Goal: Information Seeking & Learning: Learn about a topic

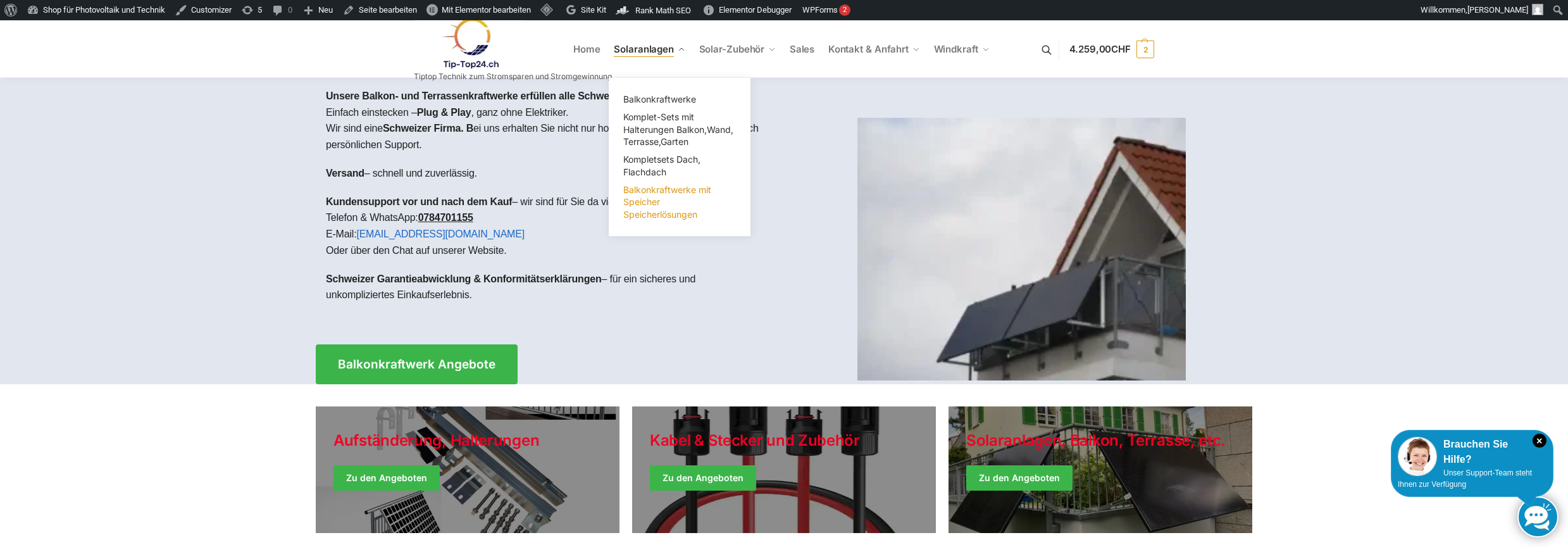
click at [651, 209] on span "Balkonkraftwerke mit Speicher Speicherlösungen" at bounding box center [667, 202] width 88 height 35
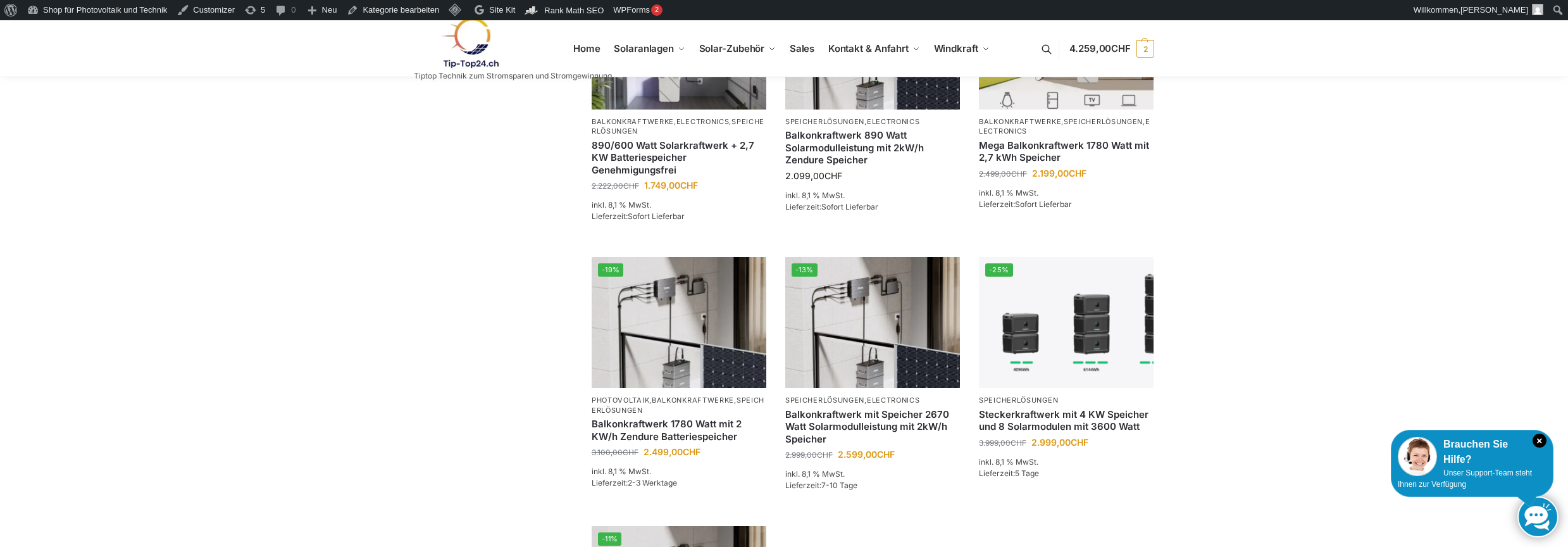
scroll to position [760, 0]
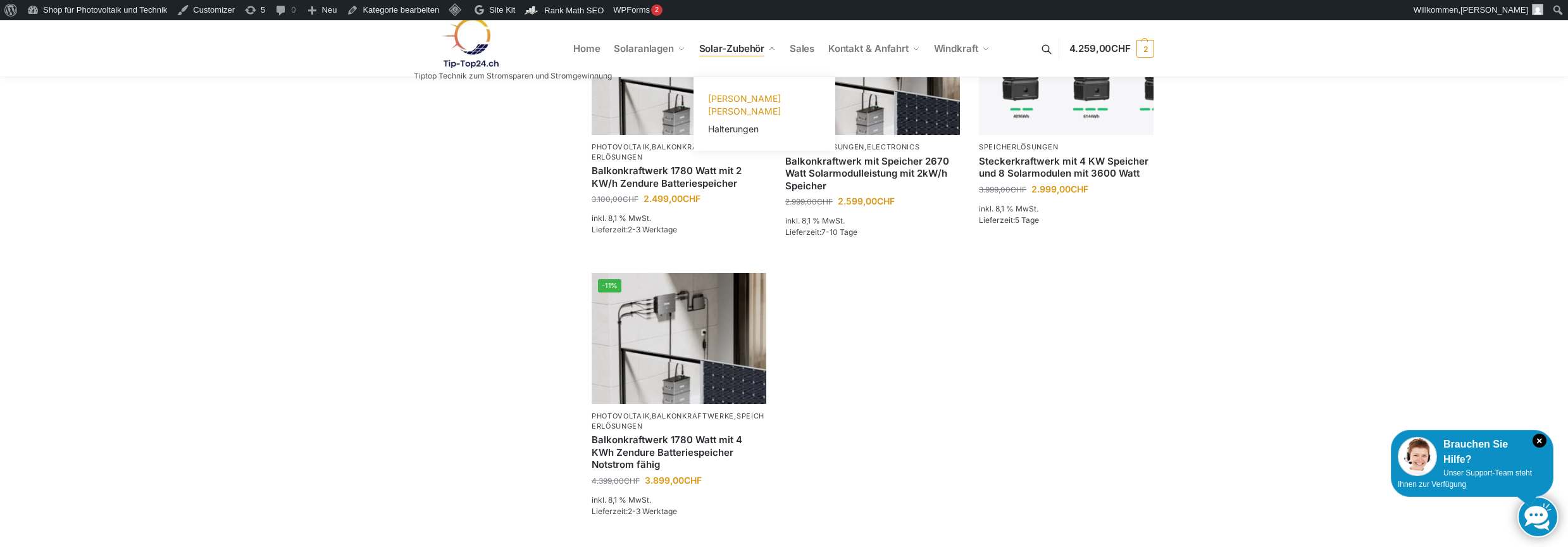
click at [732, 96] on span "[PERSON_NAME]" at bounding box center [744, 105] width 73 height 23
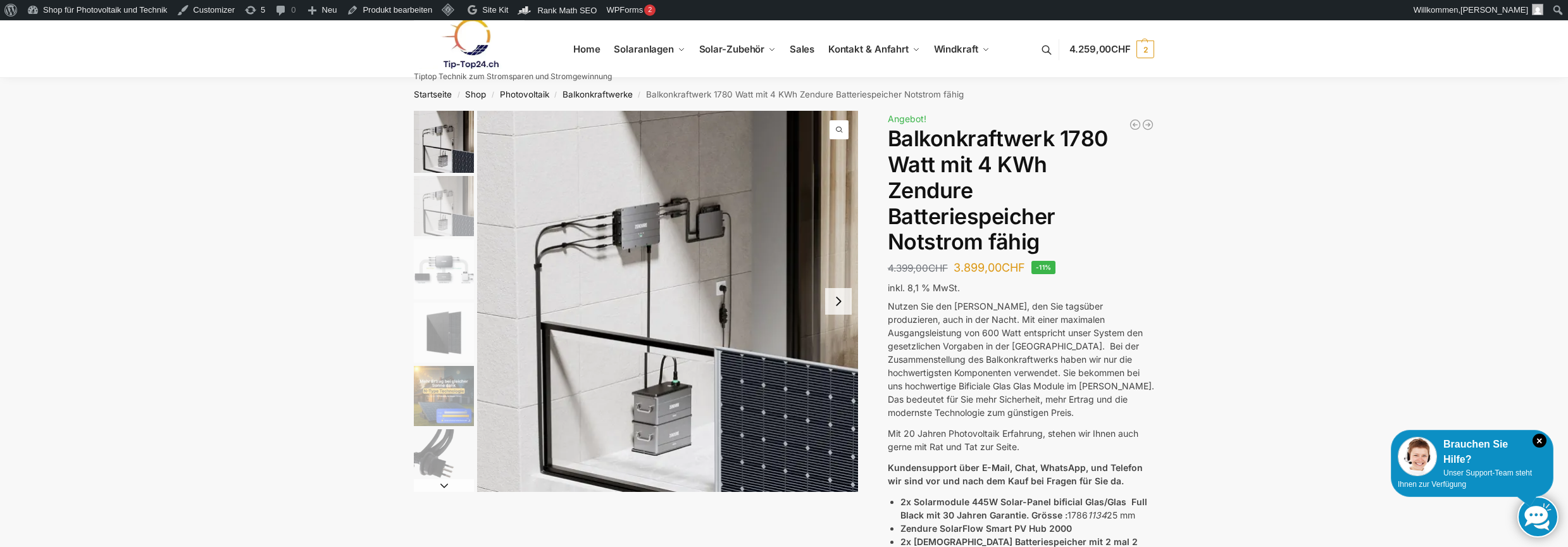
click at [442, 261] on img "3 / 11" at bounding box center [444, 269] width 60 height 60
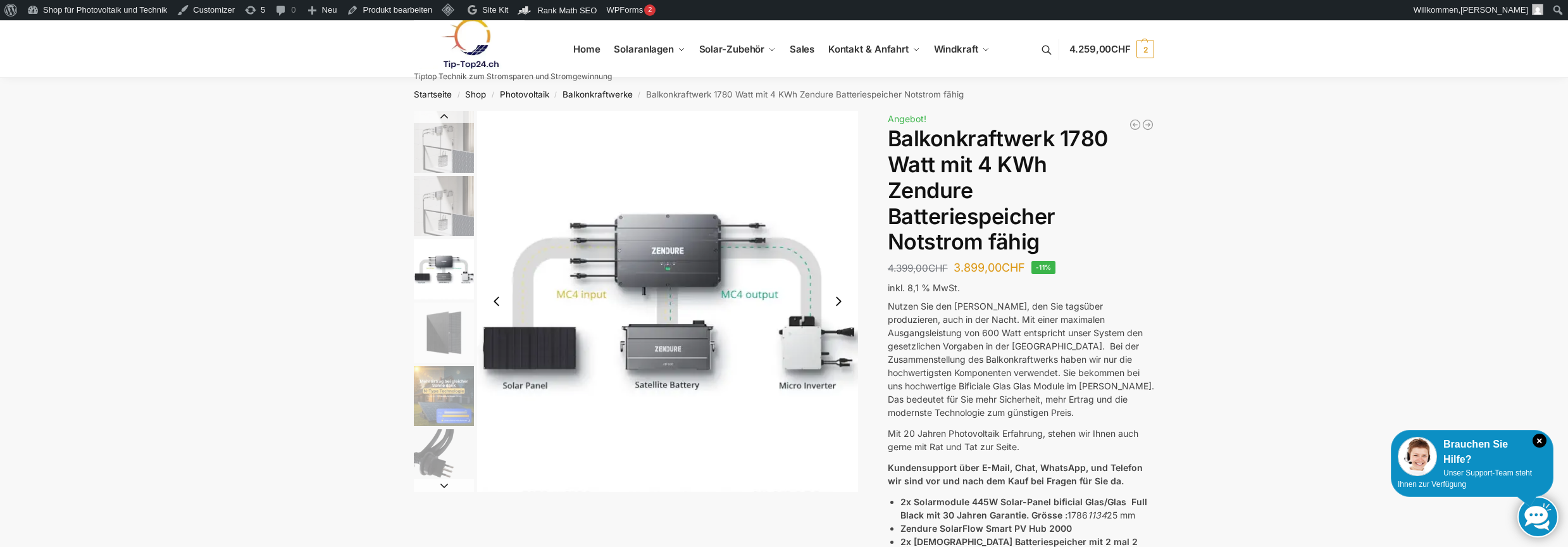
click at [444, 204] on img "2 / 11" at bounding box center [444, 206] width 60 height 60
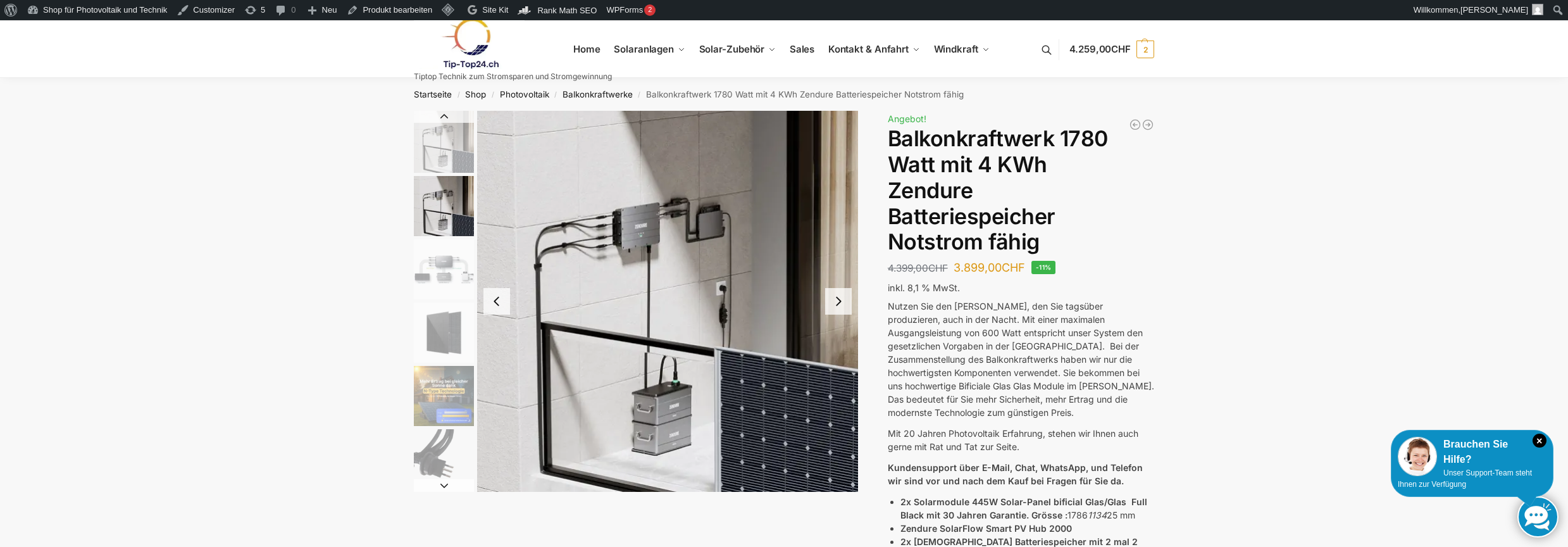
click at [440, 355] on img "4 / 11" at bounding box center [444, 332] width 60 height 60
click at [448, 336] on img "4 / 11" at bounding box center [444, 332] width 60 height 60
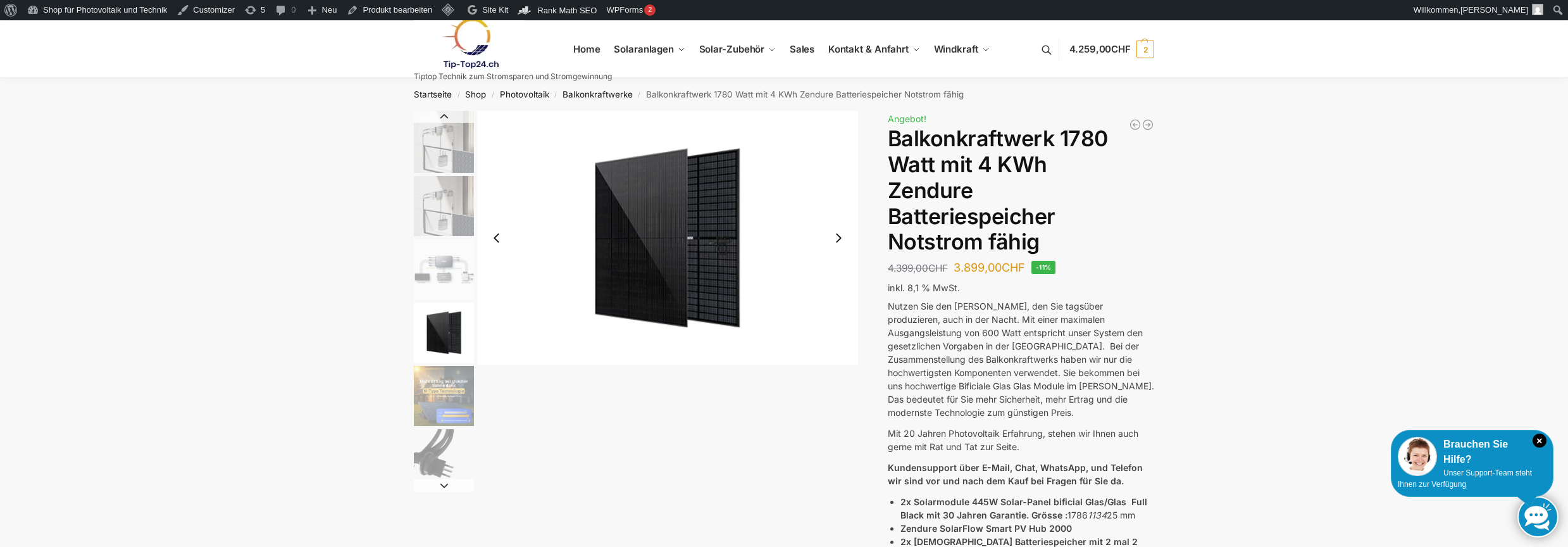
click at [446, 484] on button "Next slide" at bounding box center [444, 485] width 60 height 13
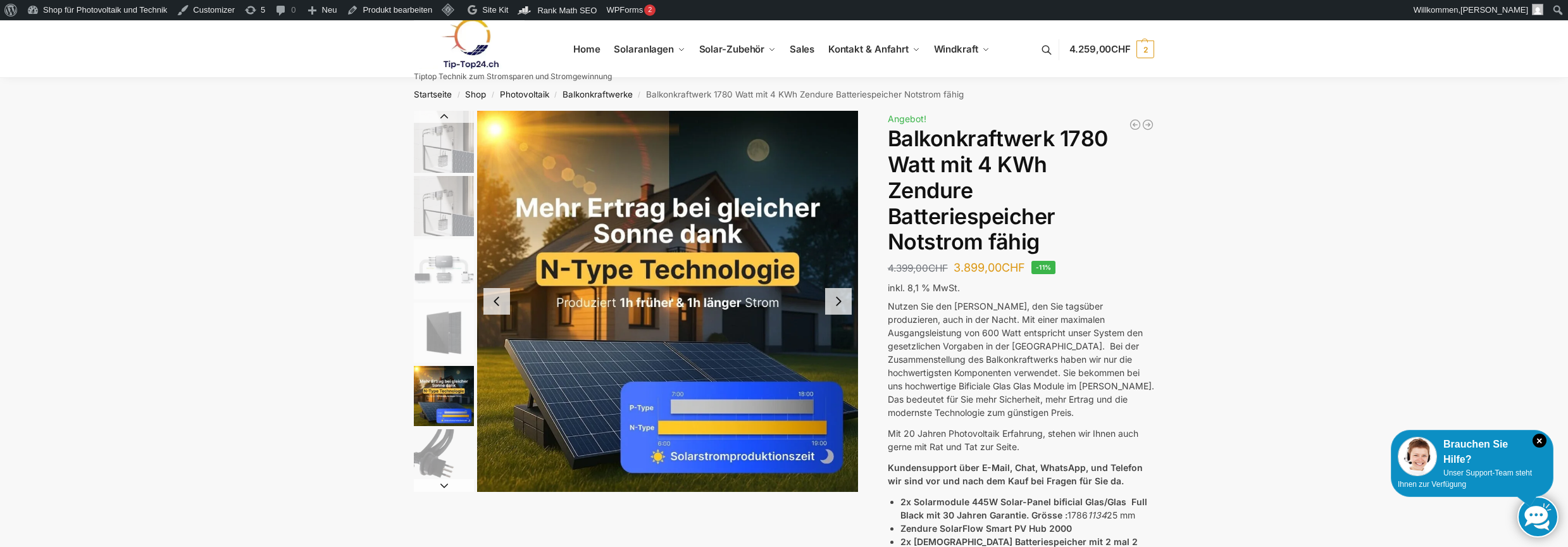
click at [446, 484] on button "Next slide" at bounding box center [444, 485] width 60 height 13
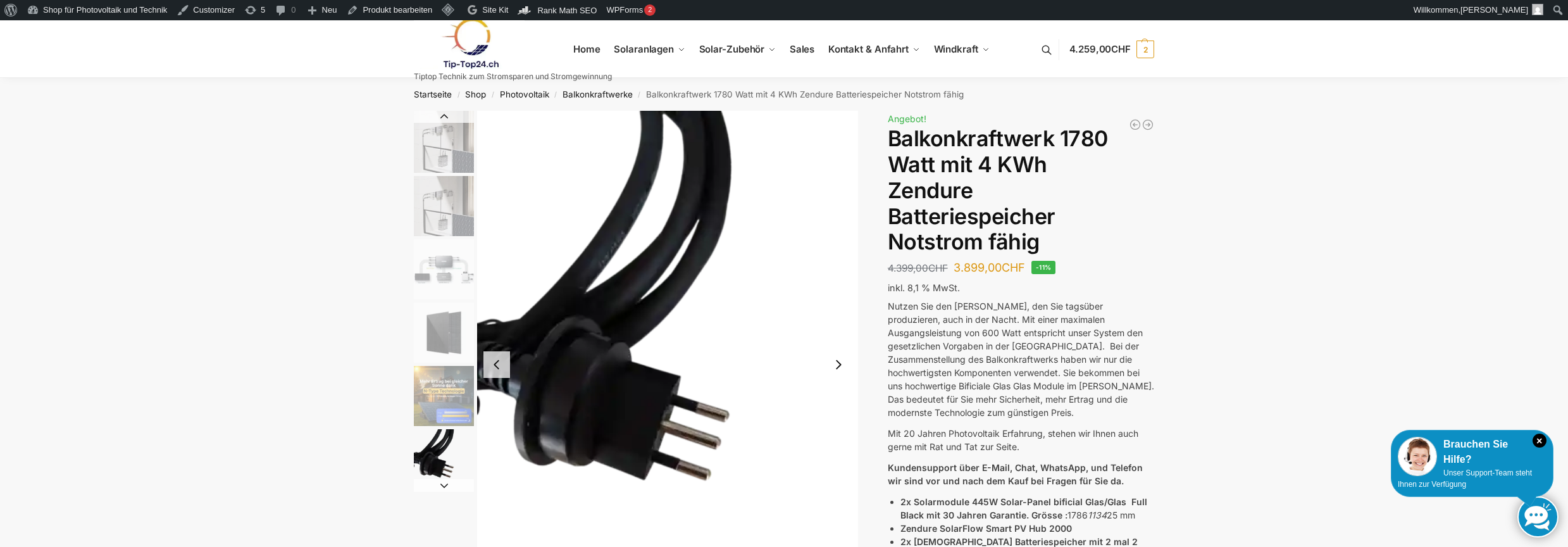
click at [440, 485] on button "Next slide" at bounding box center [444, 485] width 60 height 13
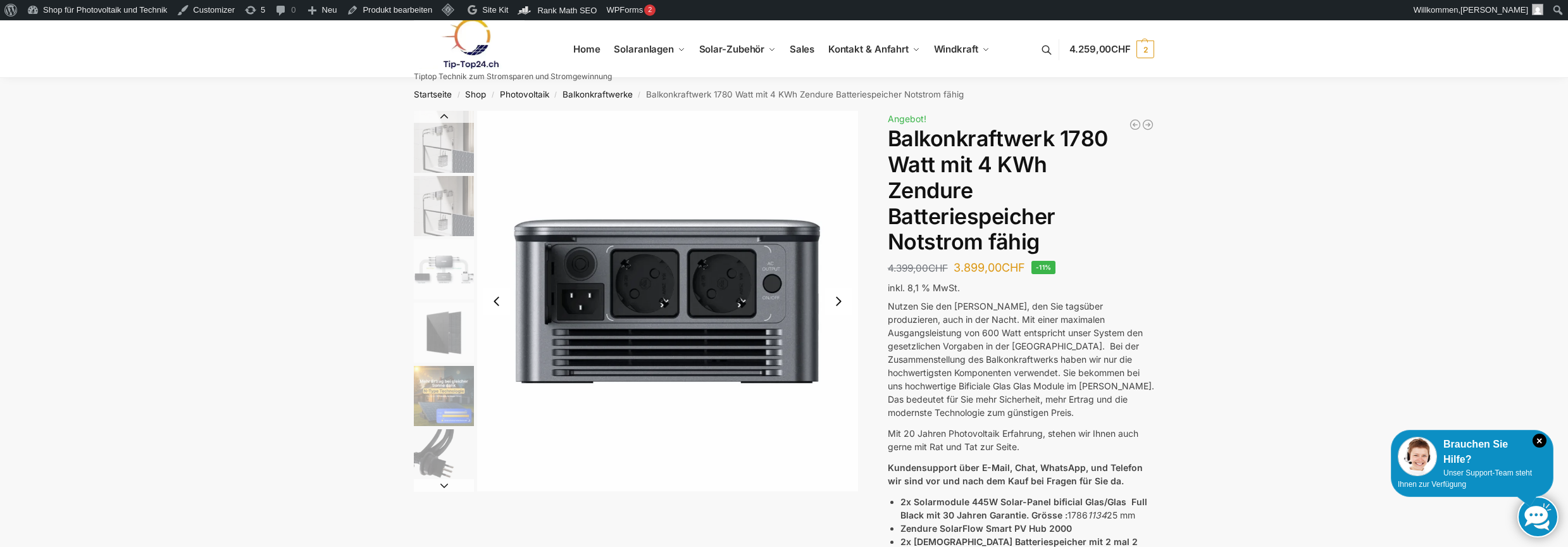
click at [440, 485] on button "Next slide" at bounding box center [444, 485] width 60 height 13
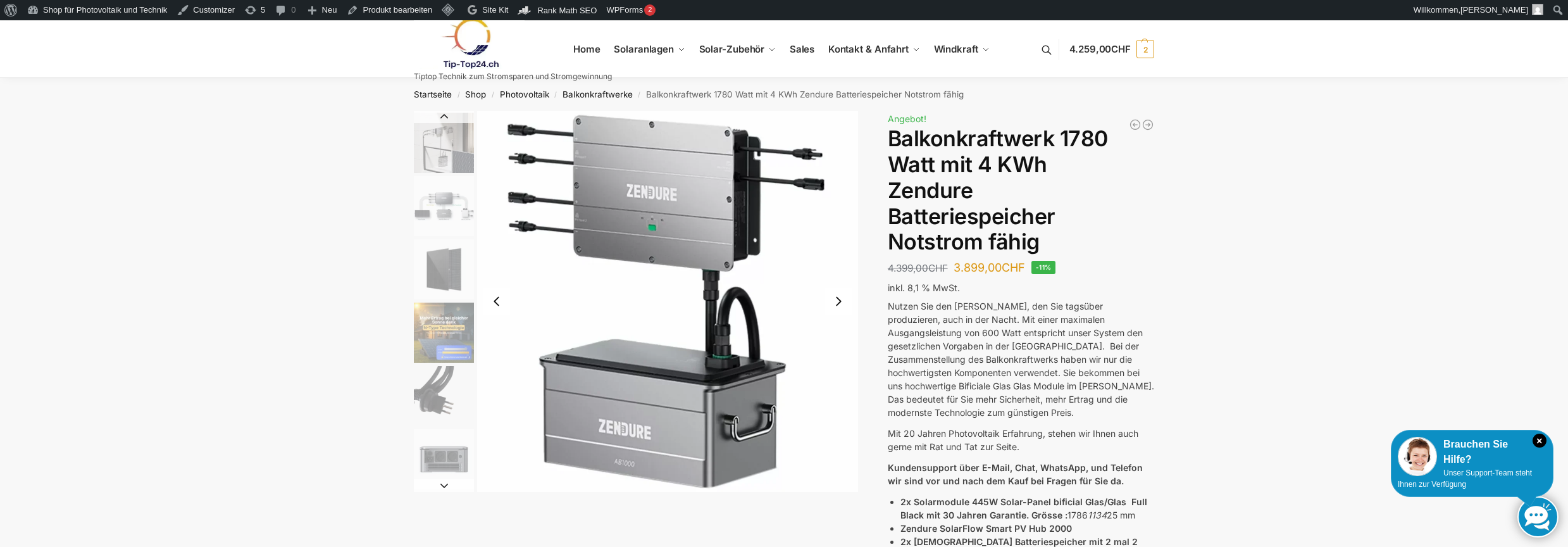
click at [440, 485] on button "Next slide" at bounding box center [444, 485] width 60 height 13
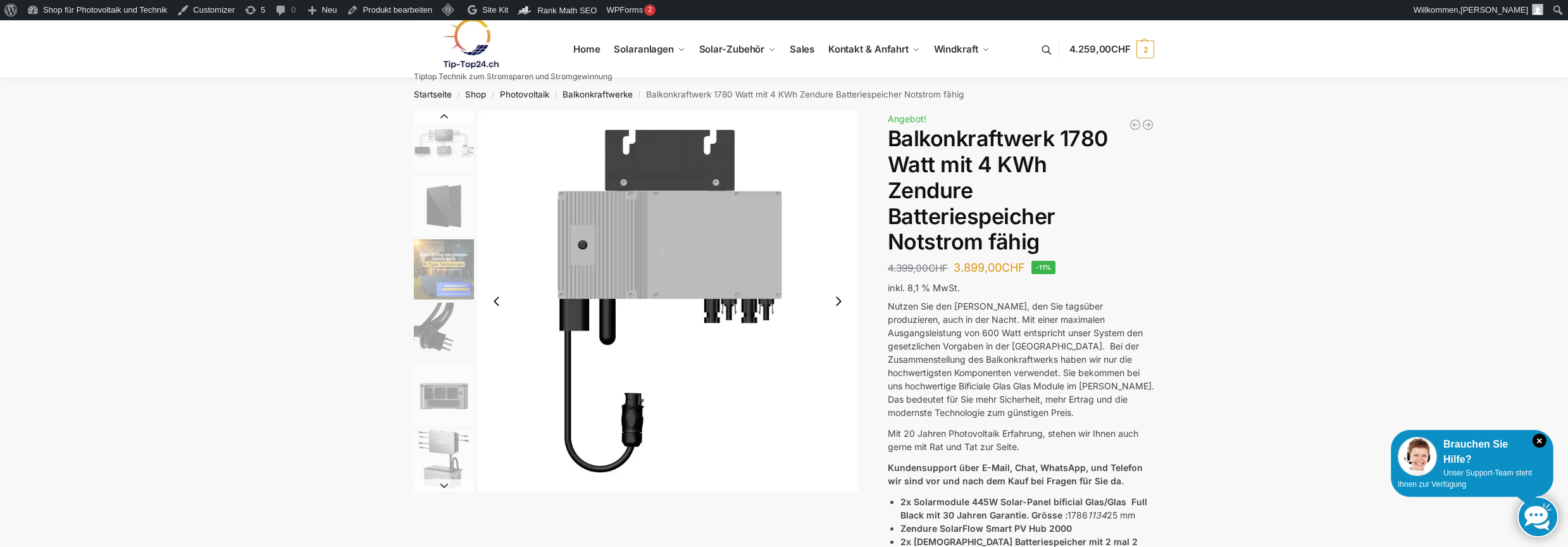
click at [442, 406] on img "7 / 11" at bounding box center [444, 395] width 60 height 60
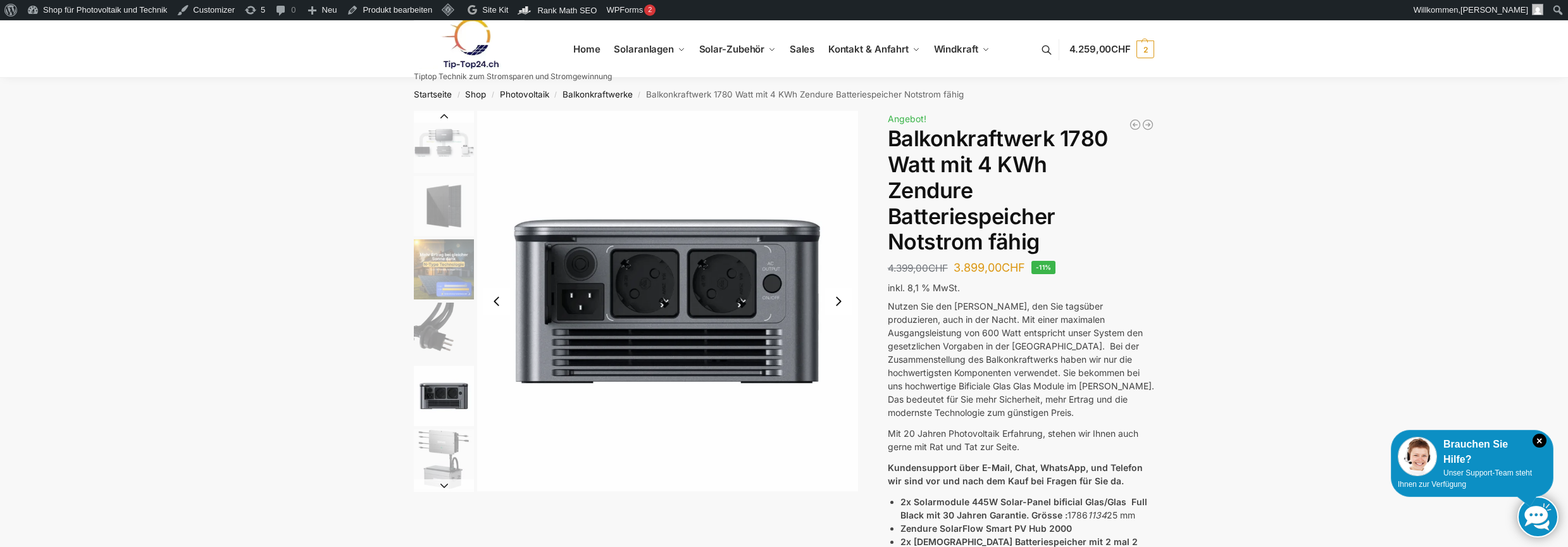
click at [678, 291] on img "7 / 11" at bounding box center [667, 301] width 381 height 381
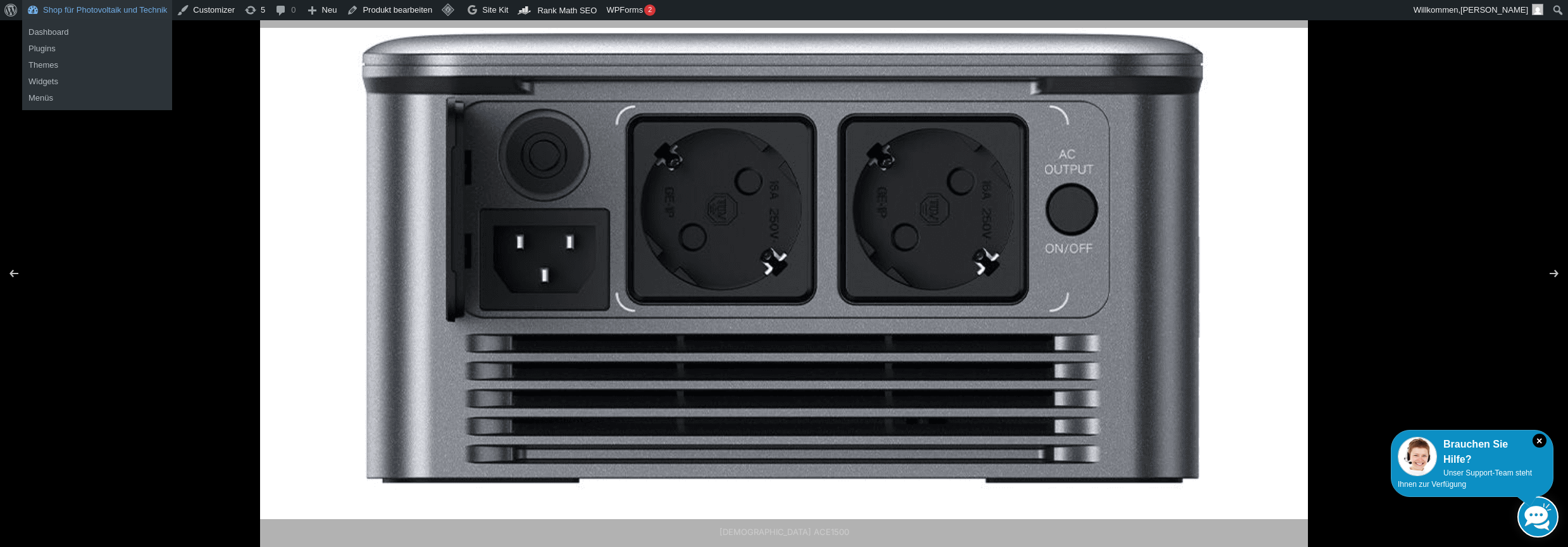
click at [62, 10] on link "Shop für Photovoltaik und Technik" at bounding box center [97, 10] width 150 height 20
click at [63, 34] on link "Dashboard" at bounding box center [97, 32] width 150 height 16
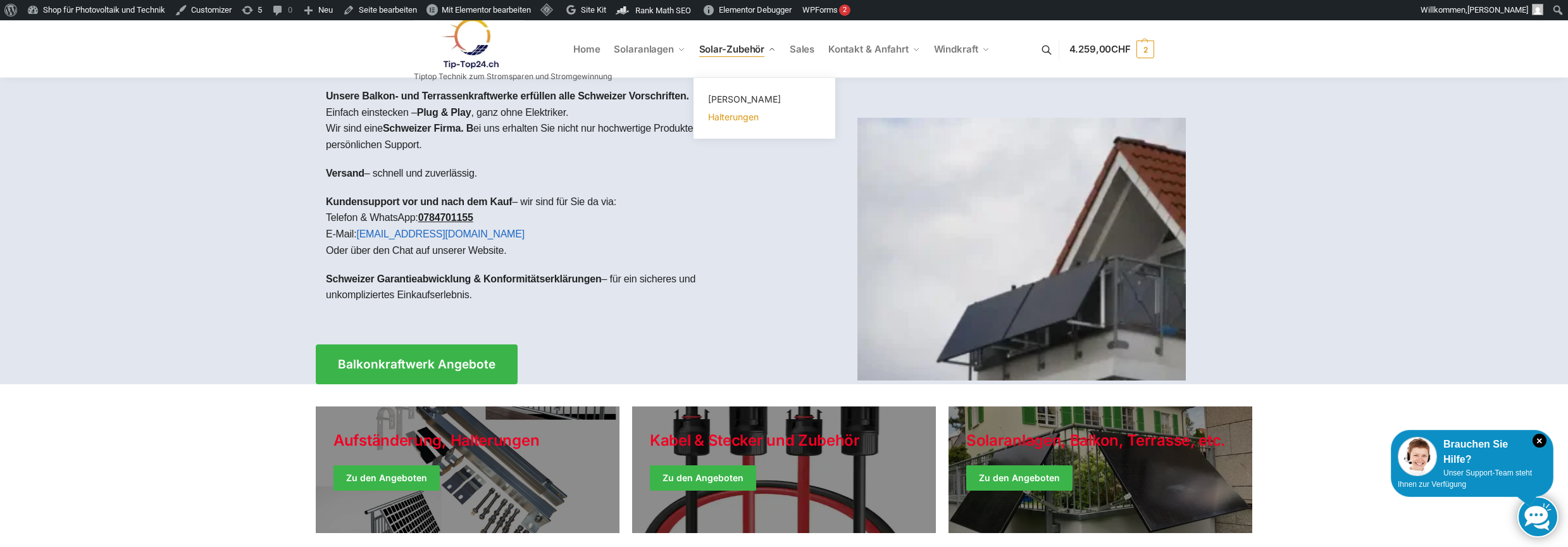
click at [746, 120] on span "Halterungen" at bounding box center [733, 117] width 51 height 11
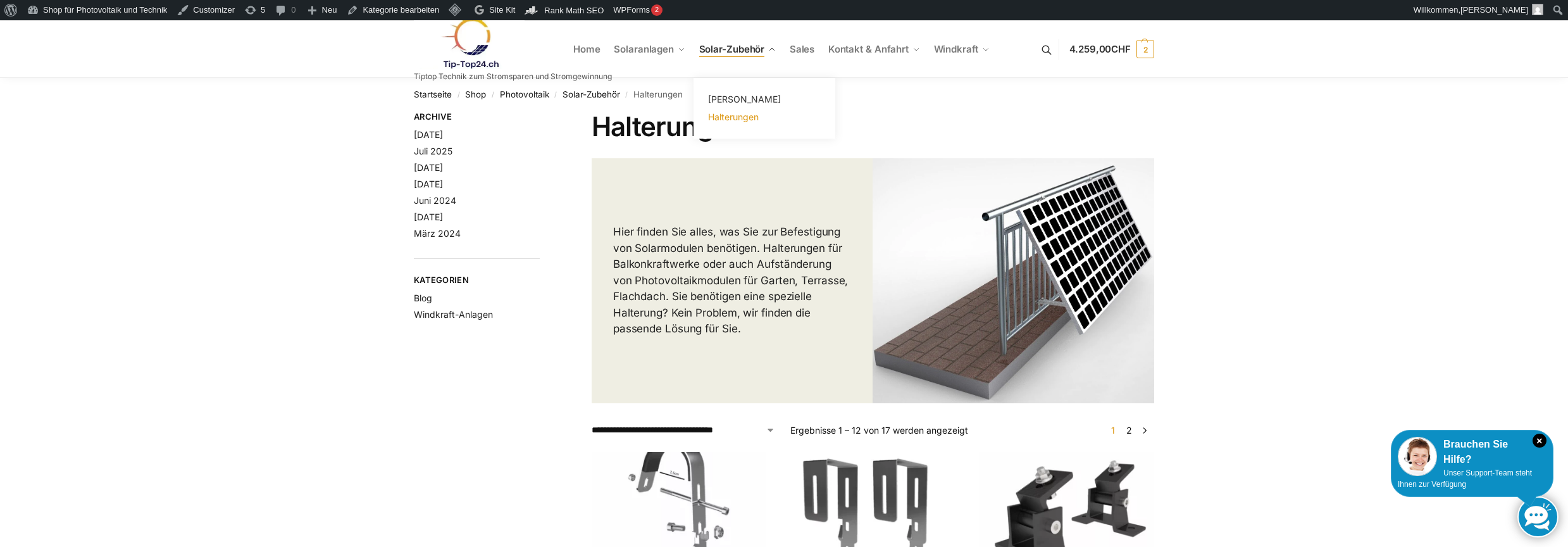
click at [736, 116] on span "Halterungen" at bounding box center [733, 117] width 51 height 11
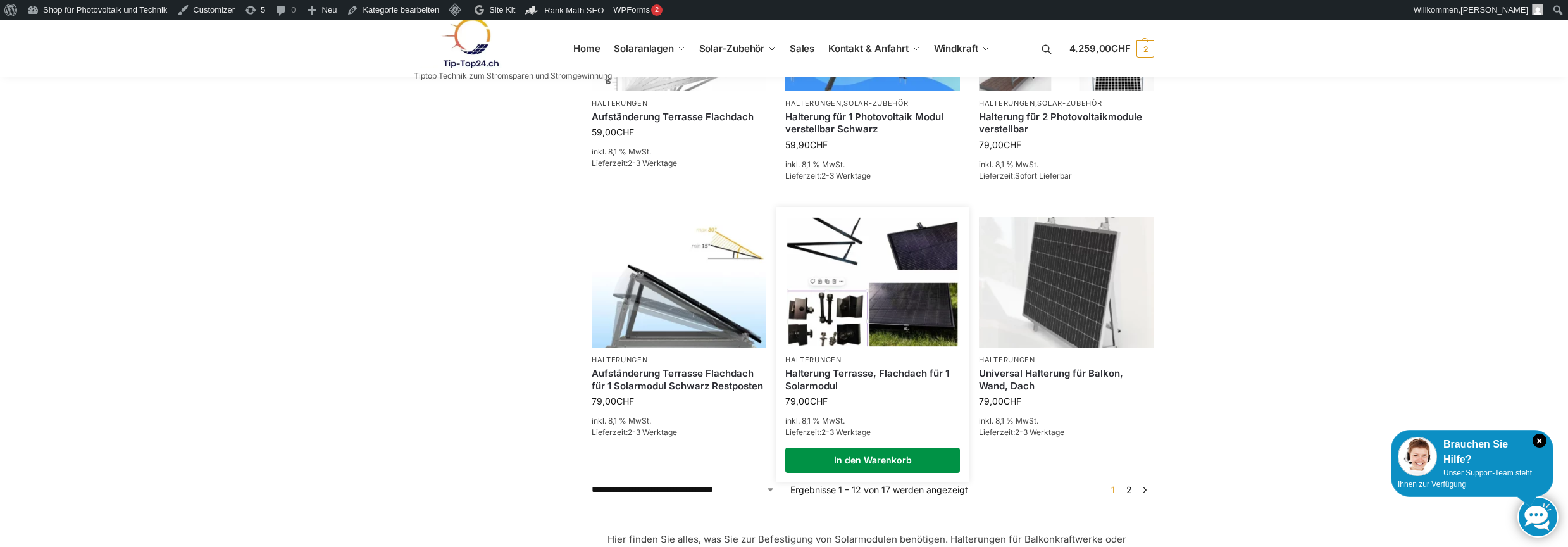
scroll to position [1258, 0]
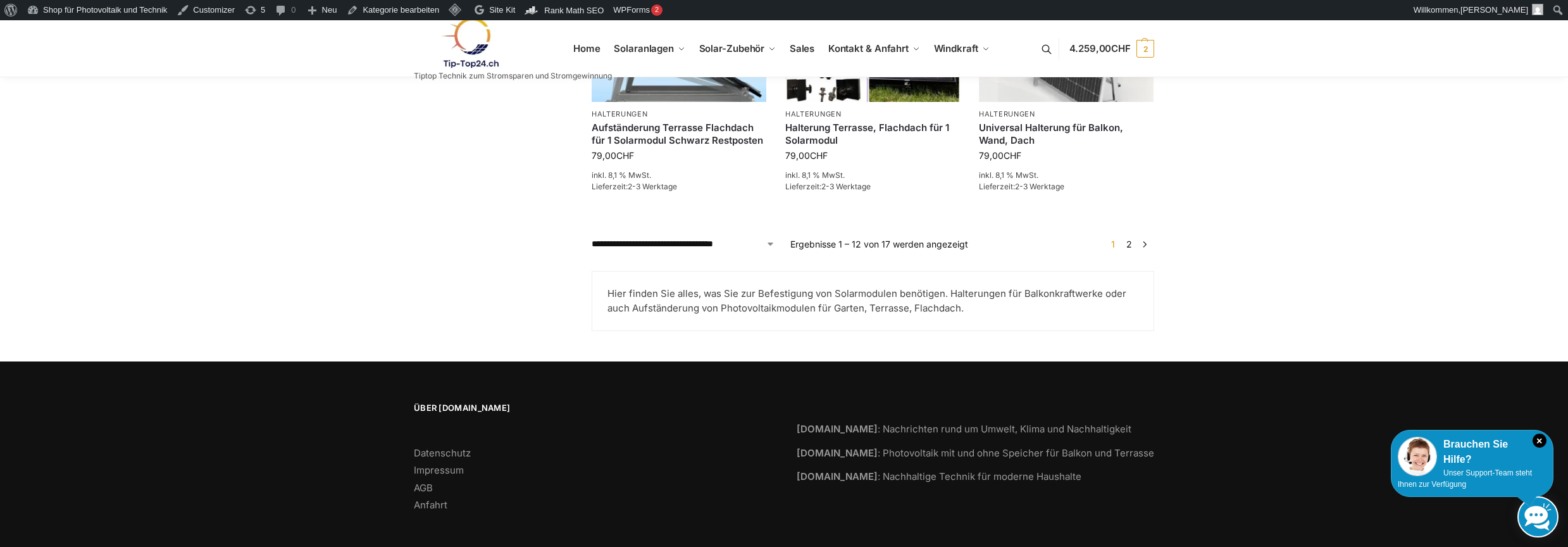
click at [1130, 239] on link "2" at bounding box center [1129, 244] width 12 height 11
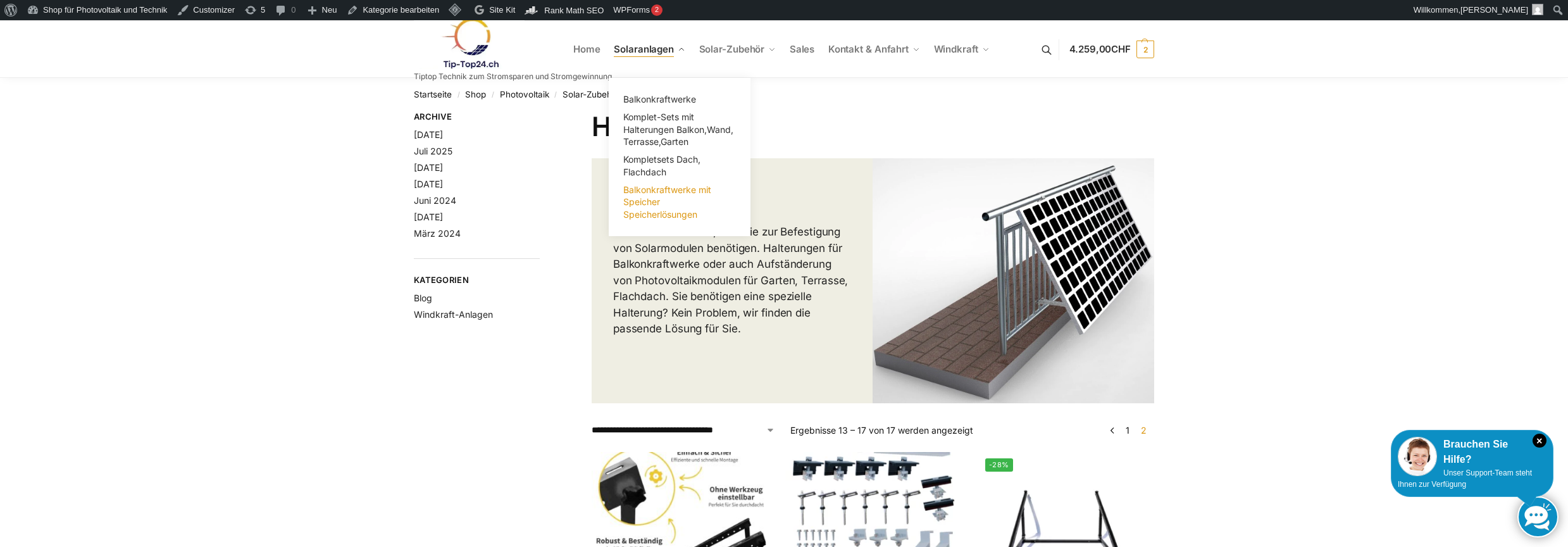
click at [656, 204] on span "Balkonkraftwerke mit Speicher Speicherlösungen" at bounding box center [667, 202] width 88 height 35
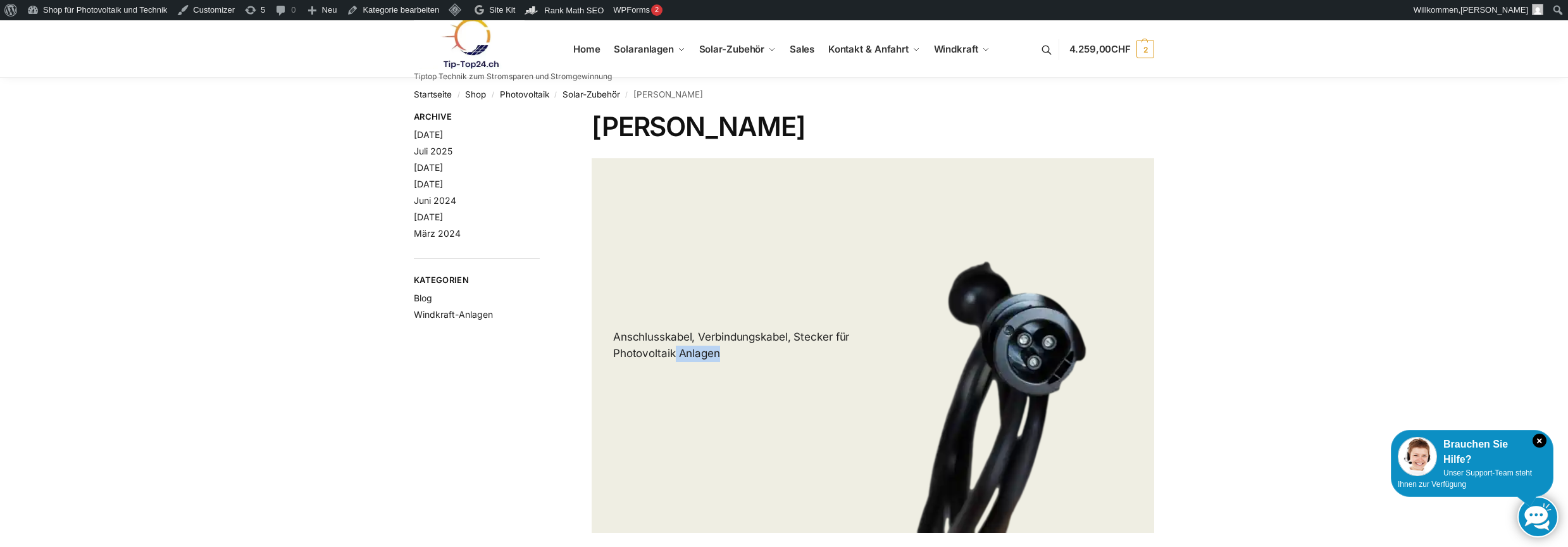
drag, startPoint x: 766, startPoint y: 334, endPoint x: 693, endPoint y: 263, distance: 101.8
click at [675, 320] on header "Anschlusskabel, Verbindungskabel, Stecker für Photovoltaik Anlagen" at bounding box center [873, 345] width 563 height 374
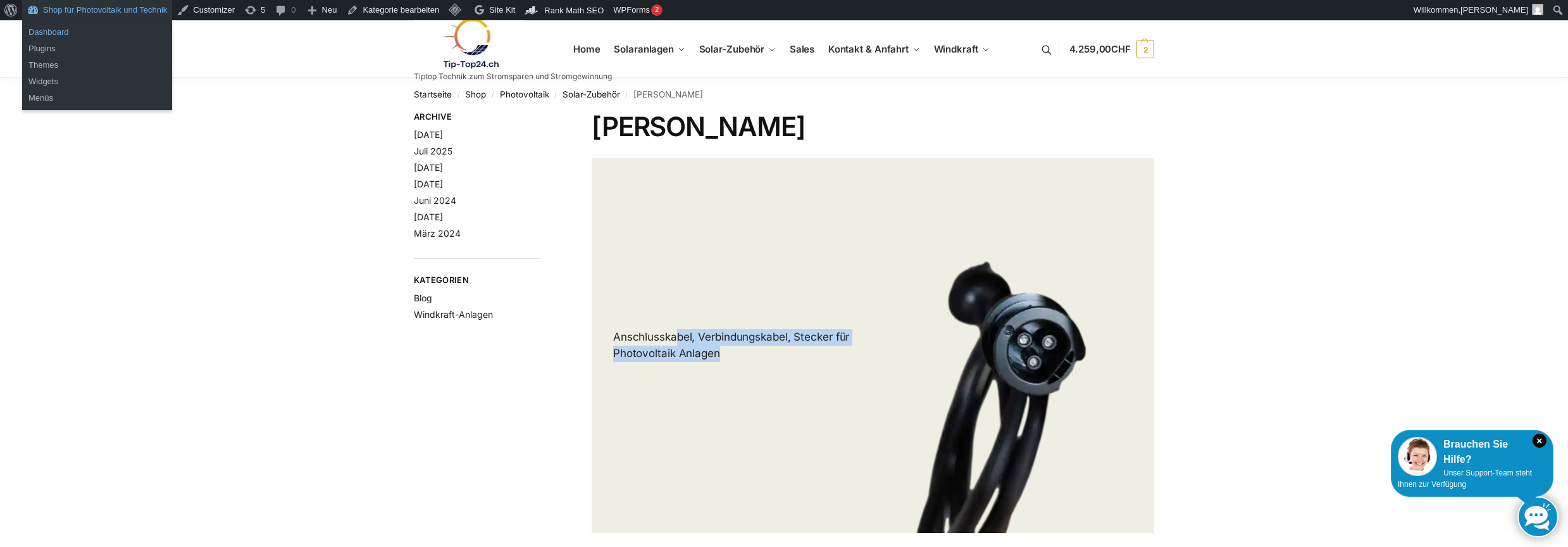
click at [40, 34] on link "Dashboard" at bounding box center [97, 32] width 150 height 16
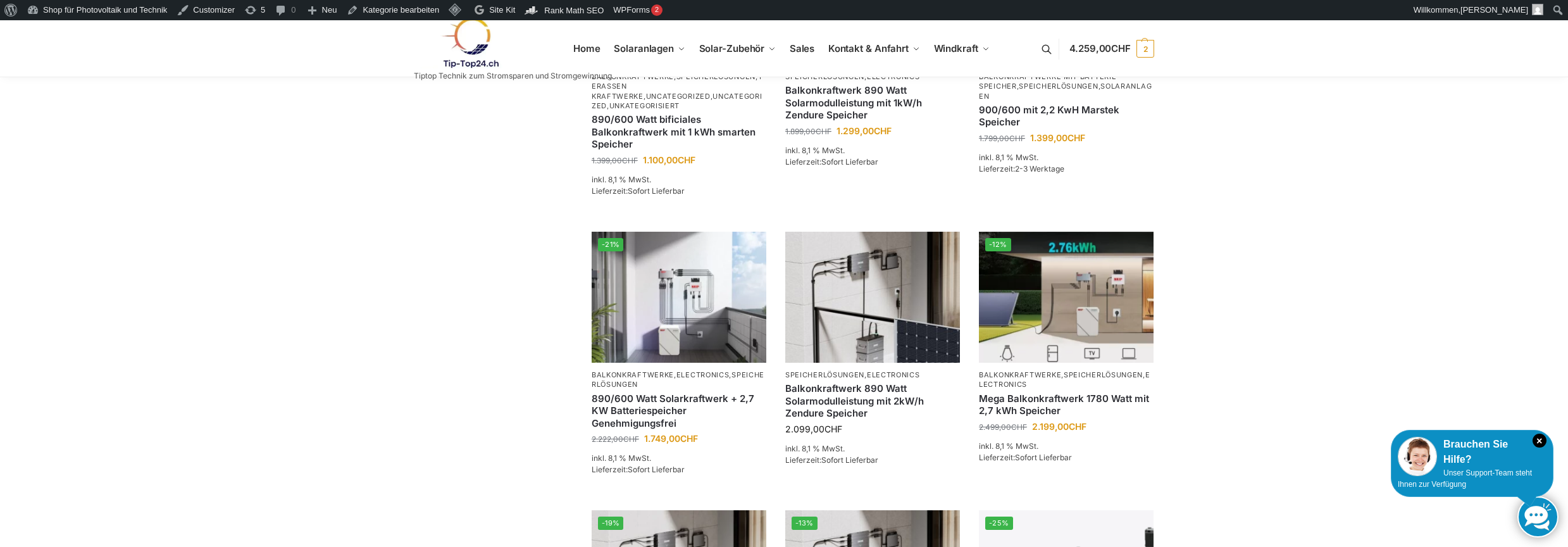
scroll to position [506, 0]
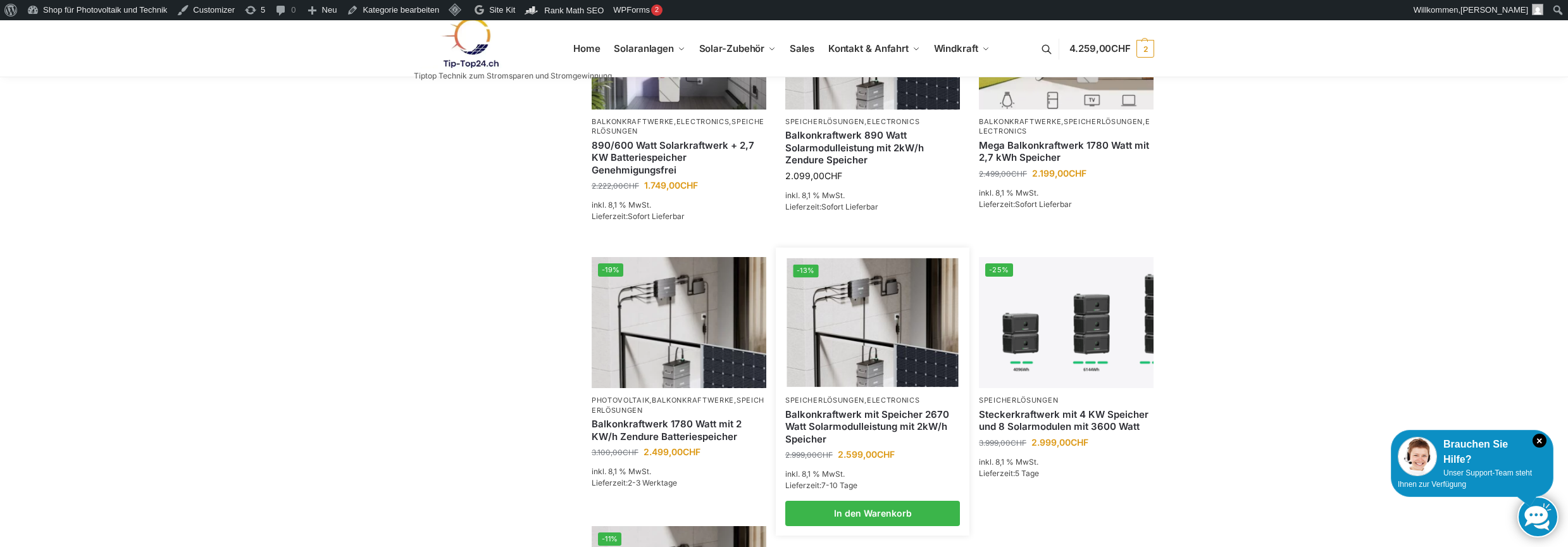
click at [867, 417] on link "Balkonkraftwerk mit Speicher 2670 Watt Solarmodulleistung mit 2kW/h Speicher" at bounding box center [872, 427] width 175 height 37
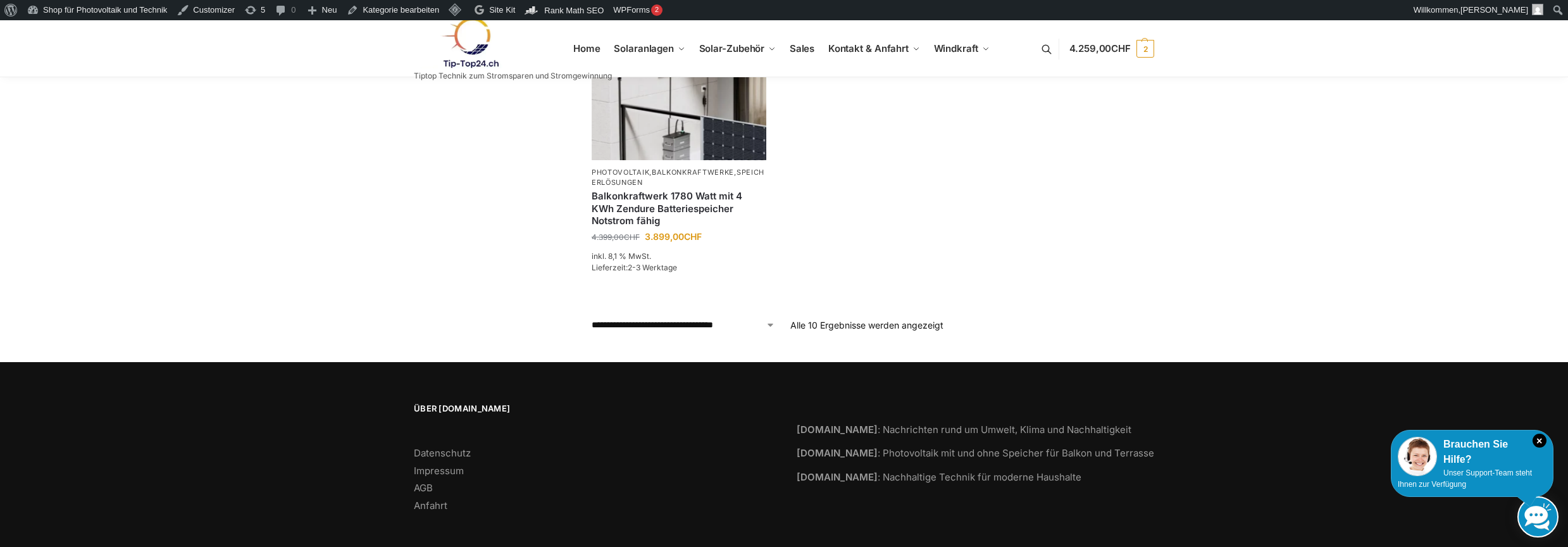
scroll to position [750, 0]
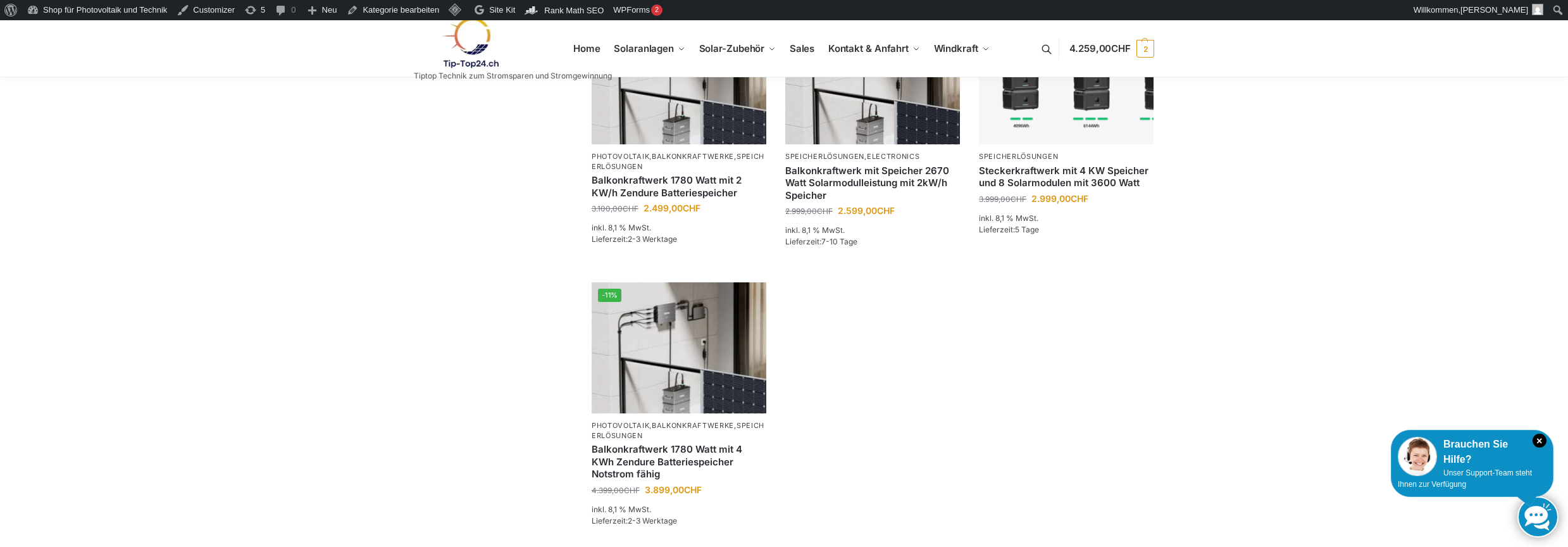
click at [851, 167] on link "Balkonkraftwerk mit Speicher 2670 Watt Solarmodulleistung mit 2kW/h Speicher" at bounding box center [872, 183] width 175 height 37
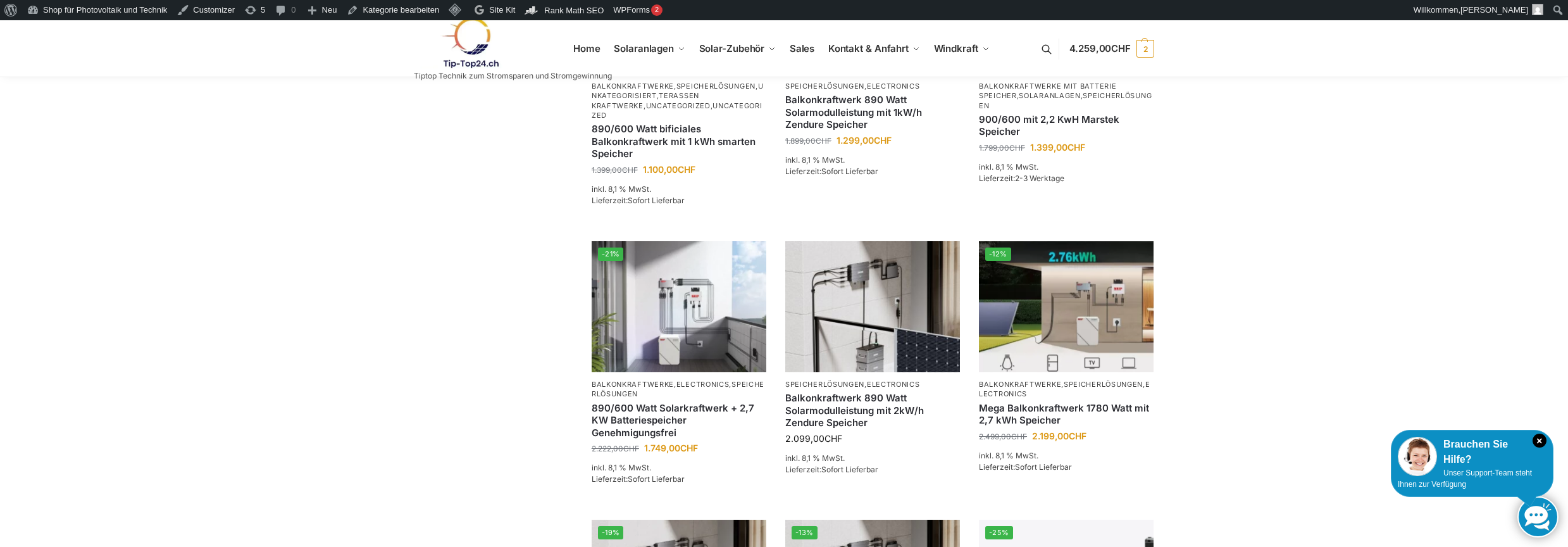
scroll to position [497, 0]
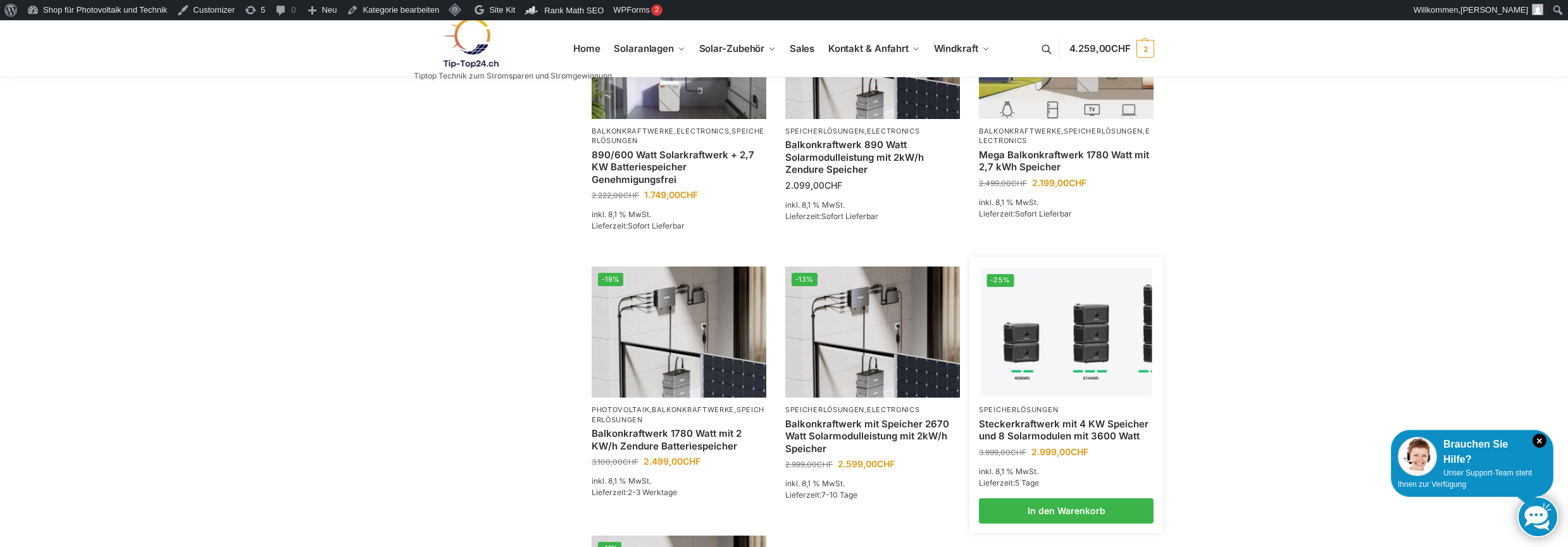
click at [1064, 425] on link "Steckerkraftwerk mit 4 KW Speicher und 8 Solarmodulen mit 3600 Watt" at bounding box center [1066, 430] width 175 height 24
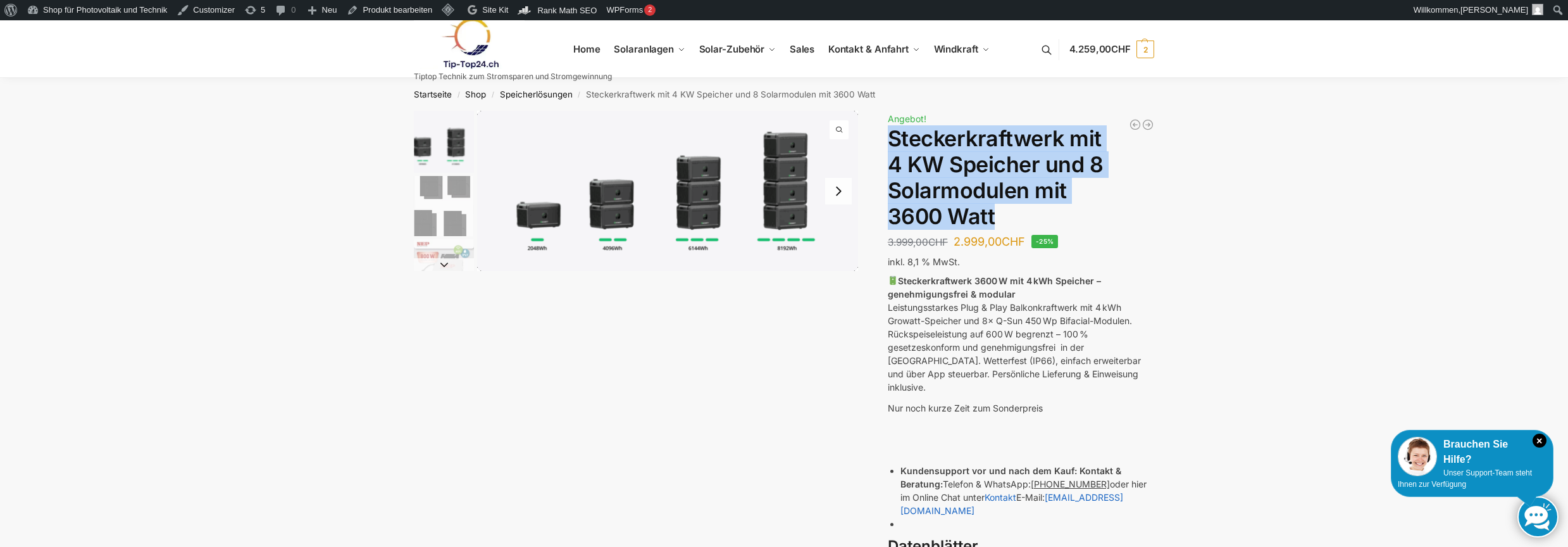
drag, startPoint x: 890, startPoint y: 135, endPoint x: 1109, endPoint y: 209, distance: 231.2
click at [1109, 209] on h1 "Steckerkraftwerk mit 4 KW Speicher und 8 Solarmodulen mit 3600 Watt" at bounding box center [1021, 177] width 266 height 103
copy h1 "Steckerkraftwerk mit 4 KW Speicher und 8 Solarmodulen mit 3600 Watt"
